Goal: Task Accomplishment & Management: Manage account settings

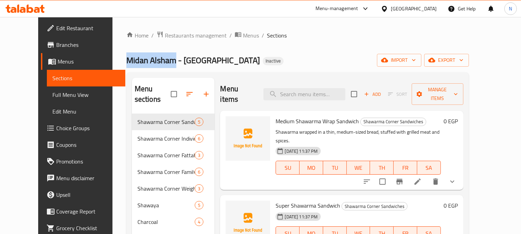
click at [243, 37] on span "Menus" at bounding box center [251, 35] width 16 height 8
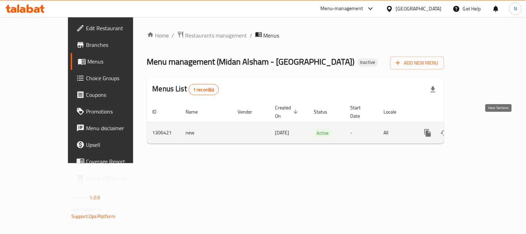
click at [482, 129] on icon "enhanced table" at bounding box center [478, 133] width 8 height 8
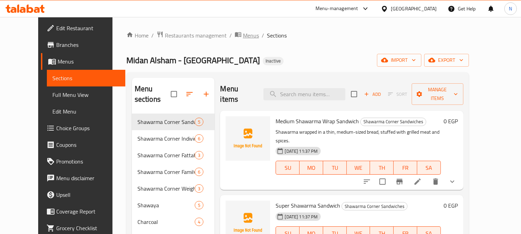
click at [243, 32] on span "Menus" at bounding box center [251, 35] width 16 height 8
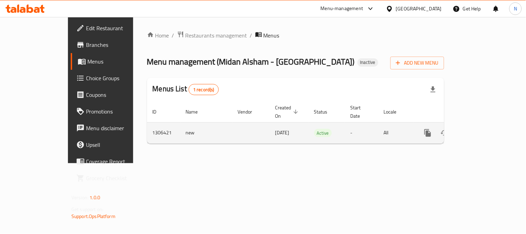
click at [466, 129] on icon "enhanced table" at bounding box center [461, 133] width 8 height 8
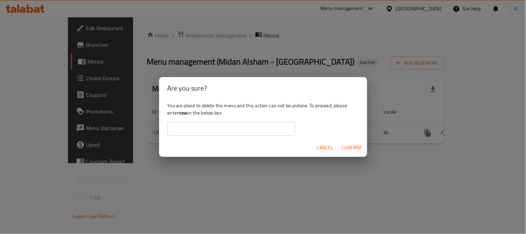
click at [182, 113] on b "new" at bounding box center [183, 112] width 9 height 9
copy div "new"
drag, startPoint x: 209, startPoint y: 126, endPoint x: 218, endPoint y: 130, distance: 9.8
click at [210, 126] on input "text" at bounding box center [232, 129] width 128 height 14
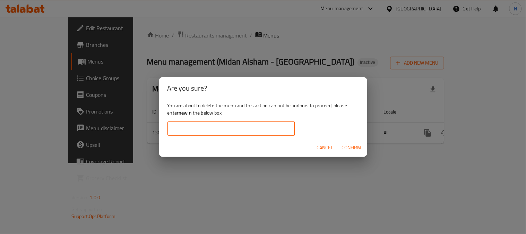
paste input "new"
click at [349, 151] on span "Confirm" at bounding box center [352, 147] width 20 height 9
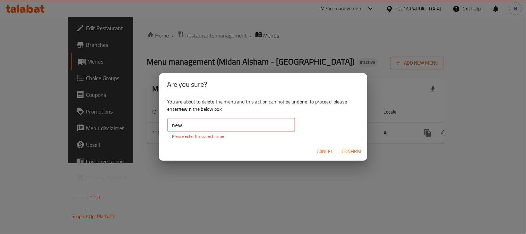
click at [234, 113] on div "You are about to delete the menu and this action can not be undone. To proceed,…" at bounding box center [263, 118] width 208 height 46
drag, startPoint x: 228, startPoint y: 118, endPoint x: 226, endPoint y: 123, distance: 5.6
click at [227, 122] on input "new" at bounding box center [232, 125] width 128 height 14
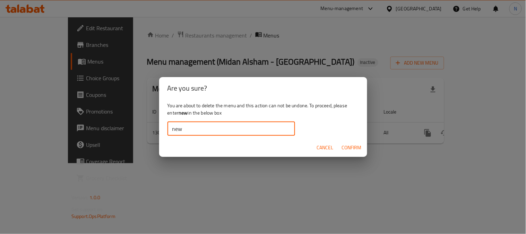
type input "new"
drag, startPoint x: 349, startPoint y: 146, endPoint x: 353, endPoint y: 146, distance: 4.5
click at [349, 146] on span "Confirm" at bounding box center [352, 147] width 20 height 9
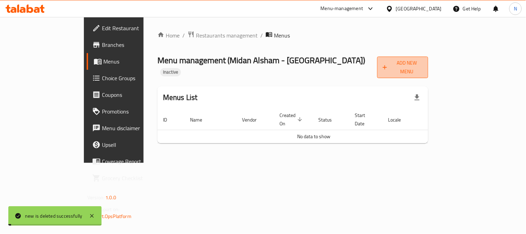
click at [423, 63] on span "Add New Menu" at bounding box center [403, 67] width 40 height 17
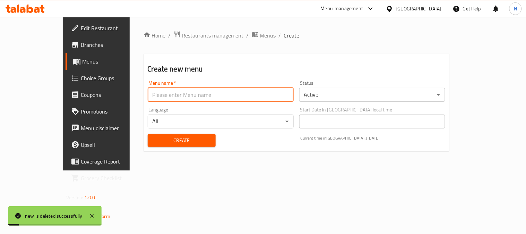
click at [198, 92] on input "text" at bounding box center [221, 95] width 146 height 14
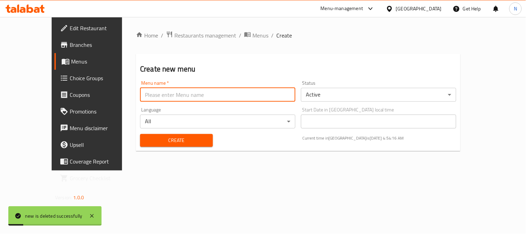
type input "new"
click at [144, 132] on div "Create" at bounding box center [176, 140] width 81 height 21
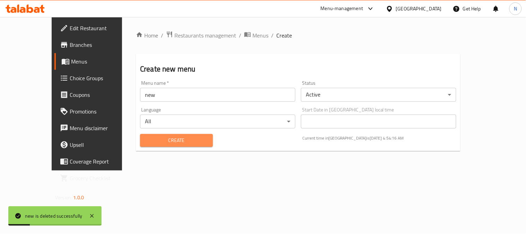
drag, startPoint x: 145, startPoint y: 137, endPoint x: 158, endPoint y: 133, distance: 13.9
click at [146, 137] on span "Create" at bounding box center [177, 140] width 62 height 9
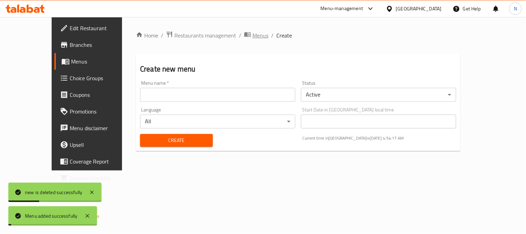
click at [253, 36] on span "Menus" at bounding box center [261, 35] width 16 height 8
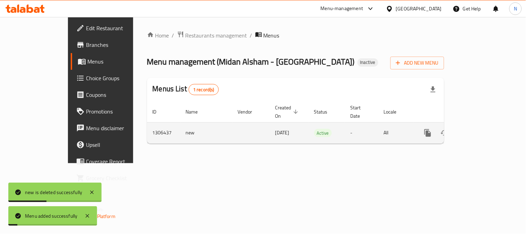
click at [486, 125] on link "enhanced table" at bounding box center [478, 133] width 17 height 17
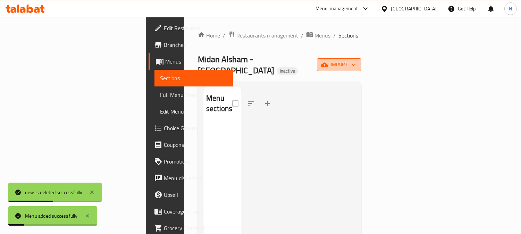
click at [356, 62] on span "import" at bounding box center [338, 64] width 33 height 9
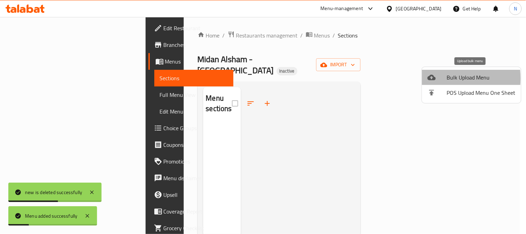
click at [435, 78] on icon at bounding box center [432, 78] width 8 height 6
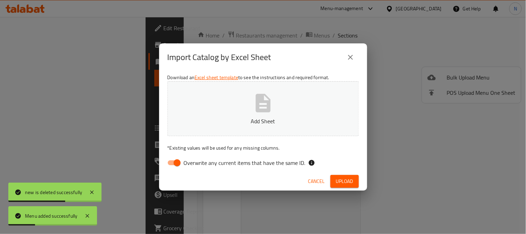
click at [172, 158] on input "Overwrite any current items that have the same ID." at bounding box center [178, 162] width 40 height 13
checkbox input "false"
click at [340, 182] on span "Upload" at bounding box center [344, 181] width 17 height 9
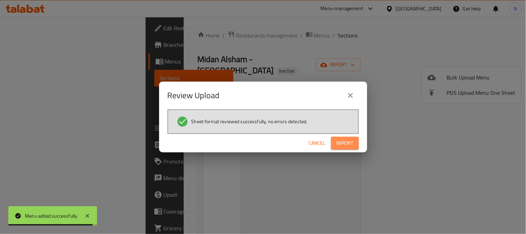
click at [345, 149] on button "Import" at bounding box center [345, 143] width 28 height 13
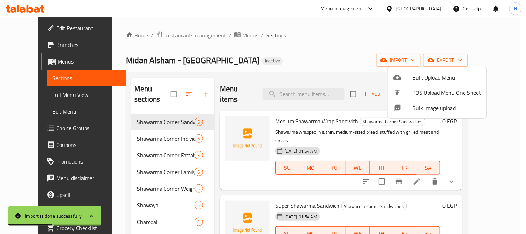
click at [211, 158] on div at bounding box center [263, 117] width 526 height 234
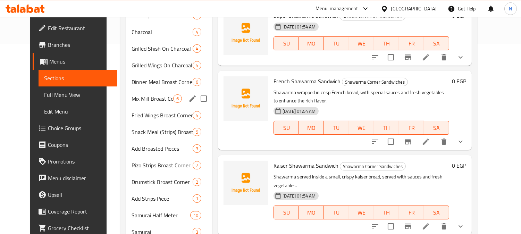
scroll to position [207, 0]
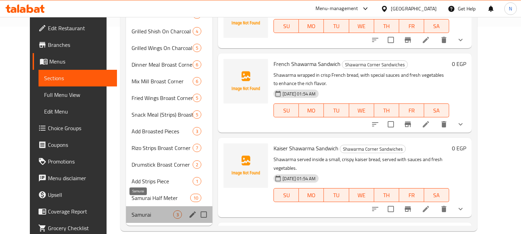
click at [164, 210] on span "Samurai" at bounding box center [152, 214] width 42 height 8
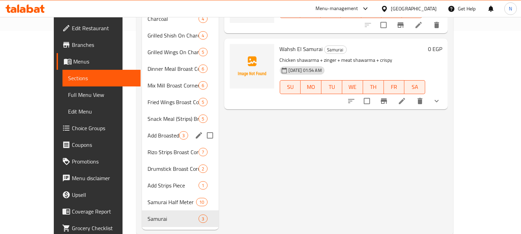
scroll to position [207, 0]
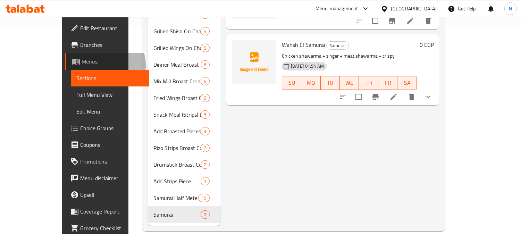
click at [82, 65] on span "Menus" at bounding box center [113, 61] width 62 height 8
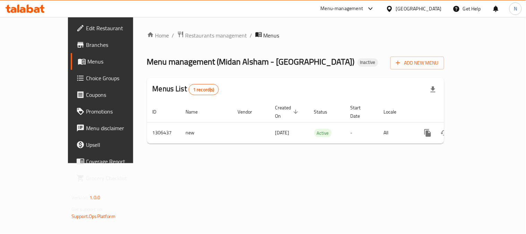
click at [86, 29] on span "Edit Restaurant" at bounding box center [118, 28] width 64 height 8
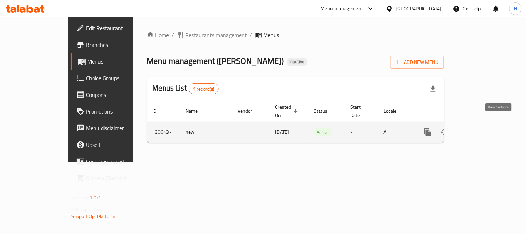
click at [482, 128] on icon "enhanced table" at bounding box center [478, 132] width 8 height 8
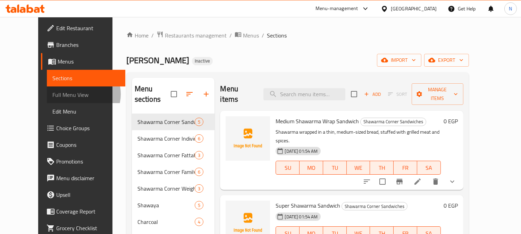
click at [52, 94] on span "Full Menu View" at bounding box center [85, 95] width 67 height 8
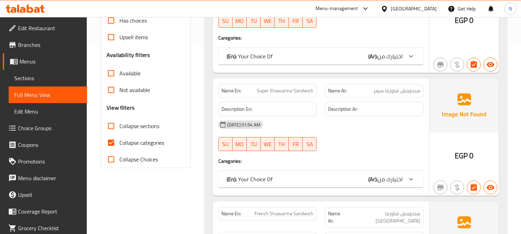
scroll to position [193, 0]
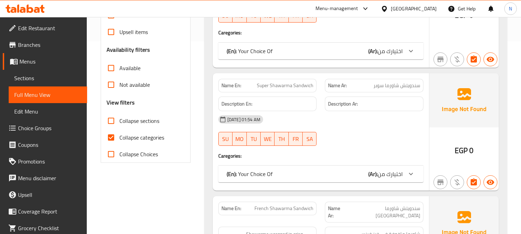
click at [110, 139] on input "Collapse categories" at bounding box center [111, 137] width 17 height 17
checkbox input "false"
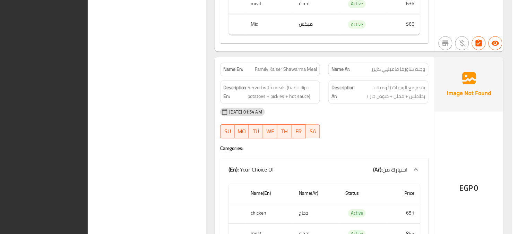
scroll to position [0, 0]
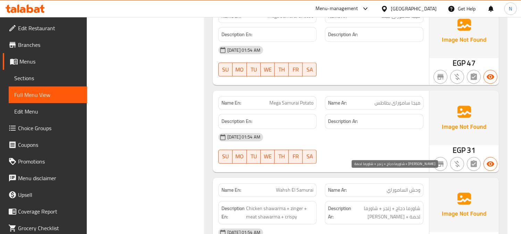
click at [376, 204] on span "شاورما دجاج + زنجر + شاورما لحمة + كريسبي" at bounding box center [387, 212] width 68 height 17
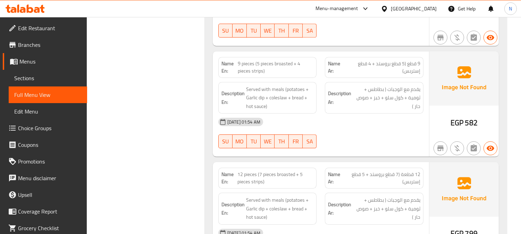
scroll to position [8639, 0]
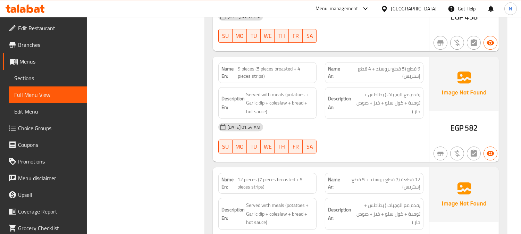
click at [41, 27] on span "Edit Restaurant" at bounding box center [49, 28] width 63 height 8
